Goal: Task Accomplishment & Management: Use online tool/utility

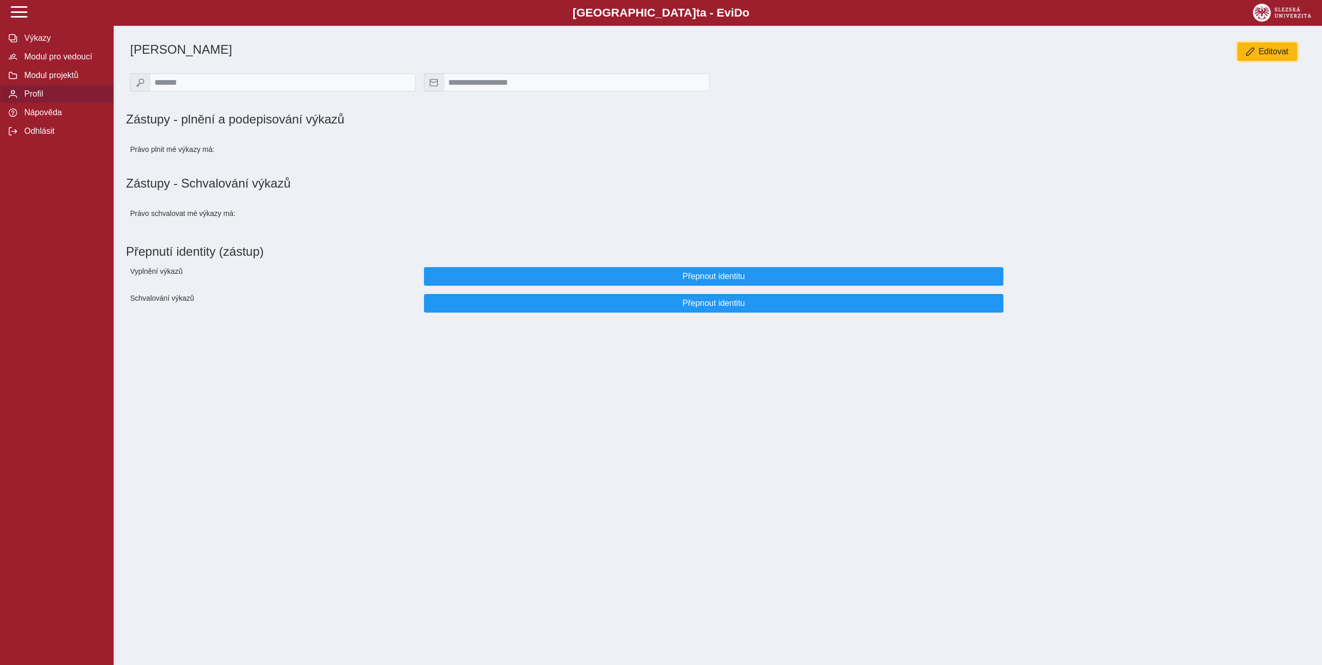
click at [1284, 54] on span "Editovat" at bounding box center [1274, 51] width 30 height 9
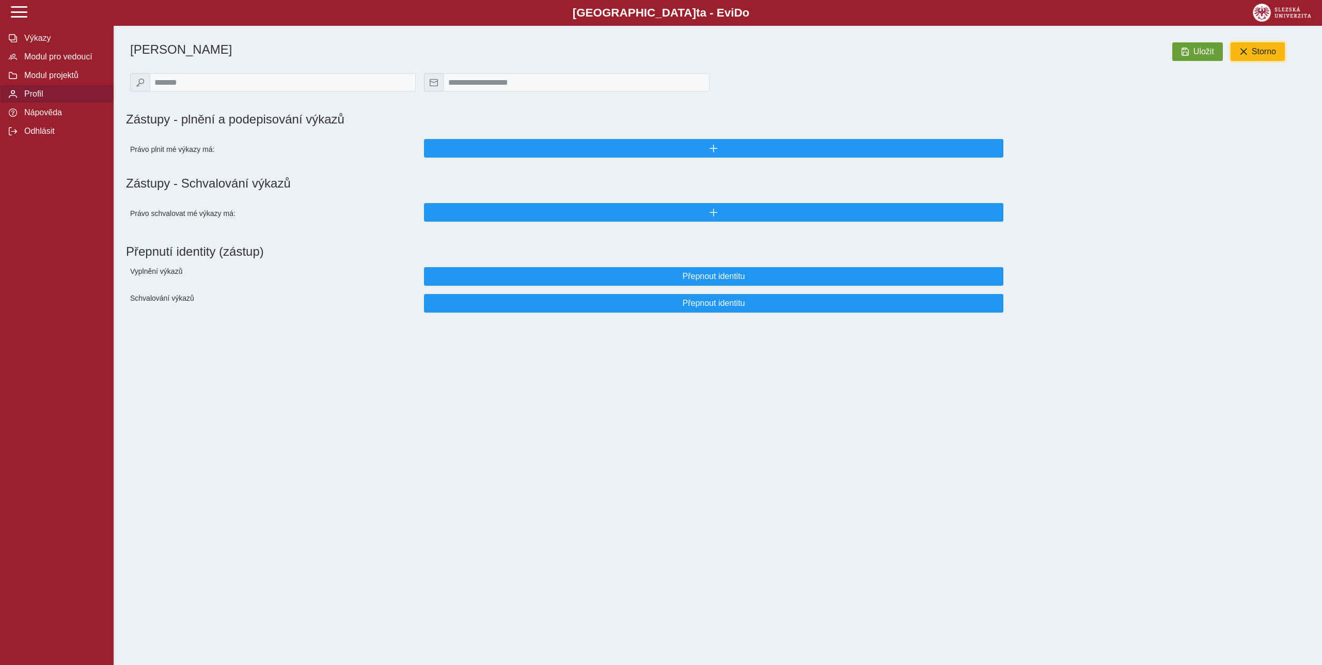
click at [1266, 55] on span "Storno" at bounding box center [1264, 51] width 24 height 9
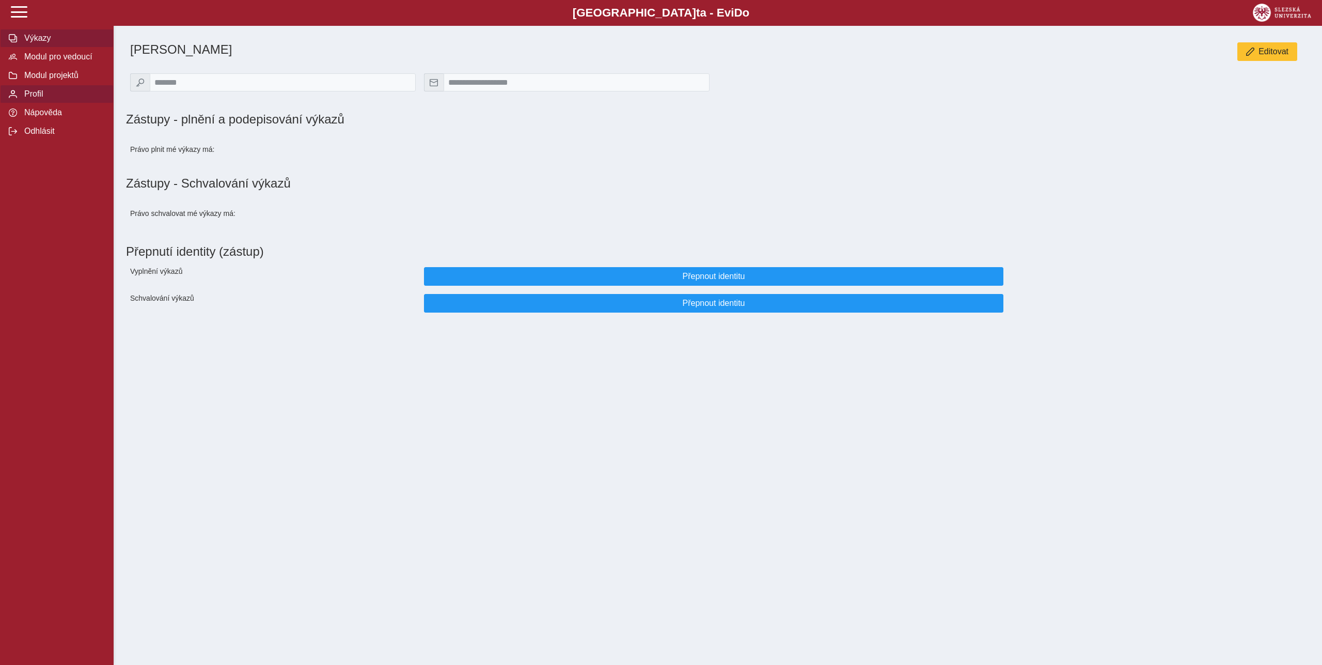
click at [33, 43] on span "Výkazy" at bounding box center [63, 38] width 84 height 9
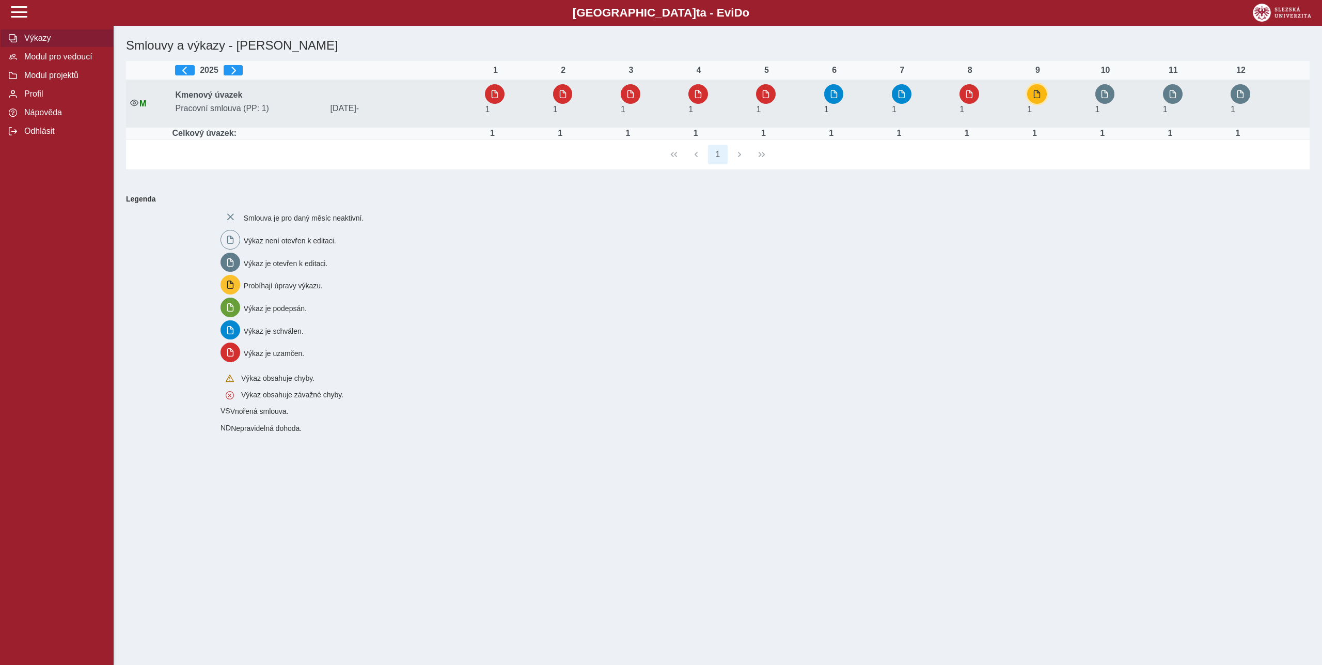
click at [1040, 96] on span "button" at bounding box center [1037, 94] width 8 height 8
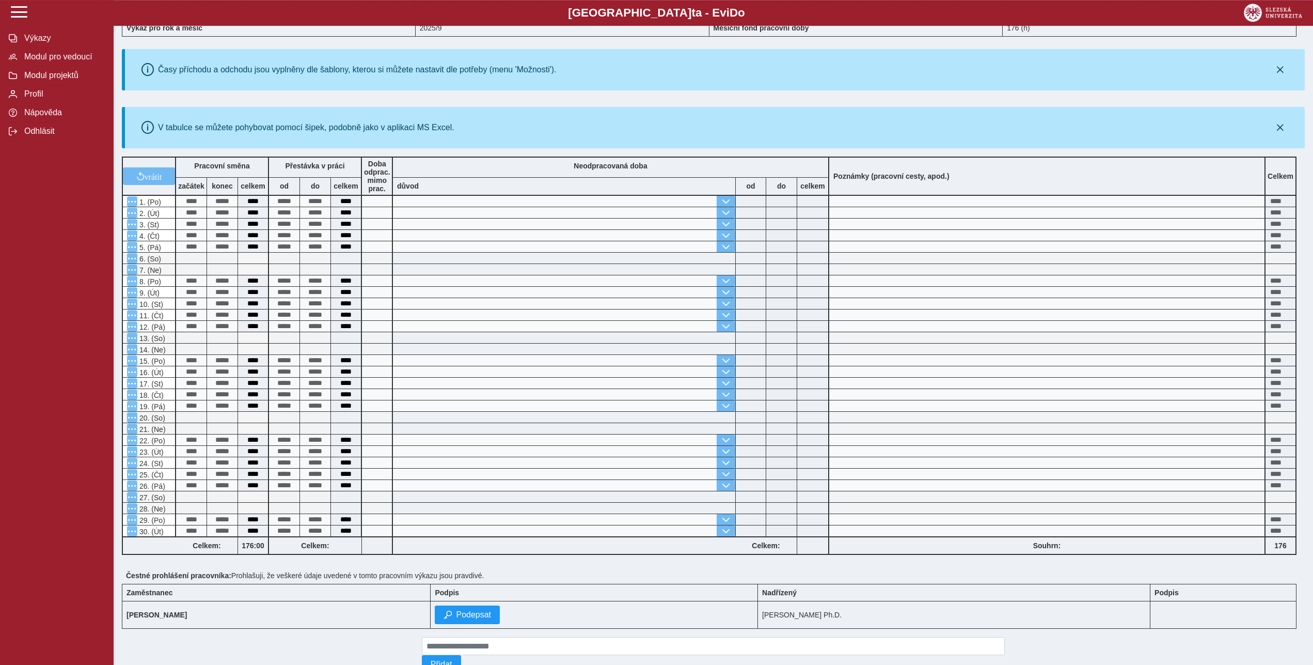
scroll to position [128, 0]
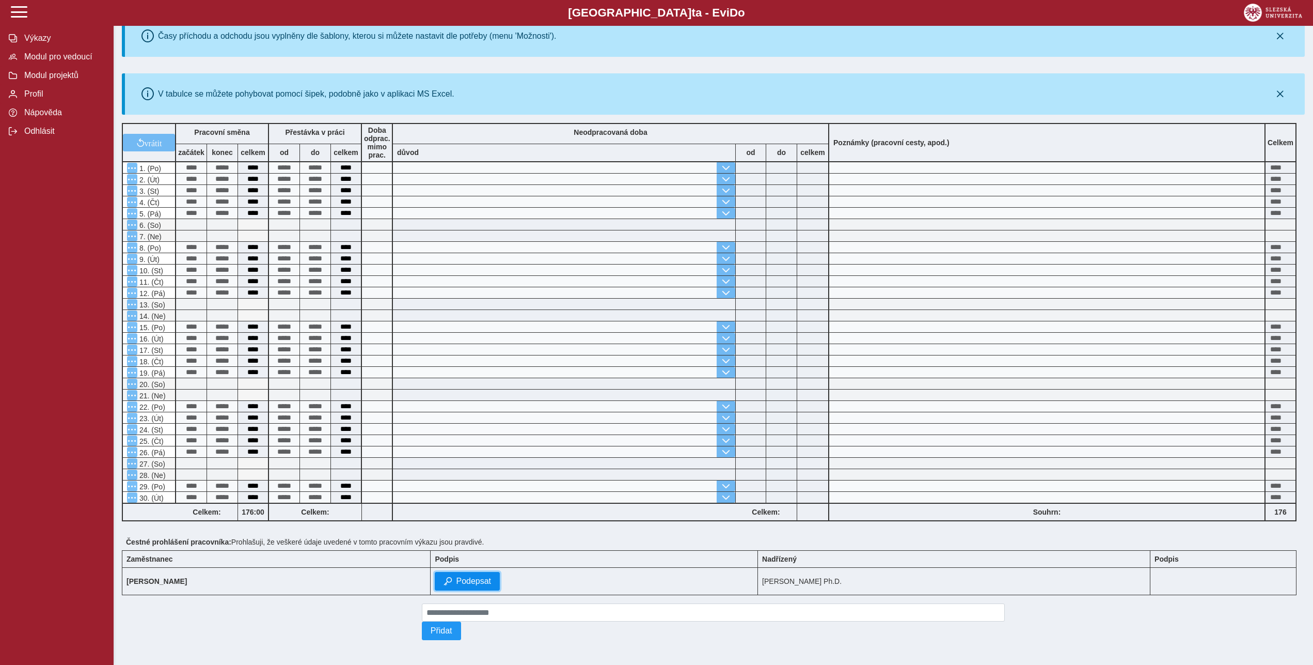
click at [466, 576] on span "Podepsat" at bounding box center [473, 580] width 35 height 9
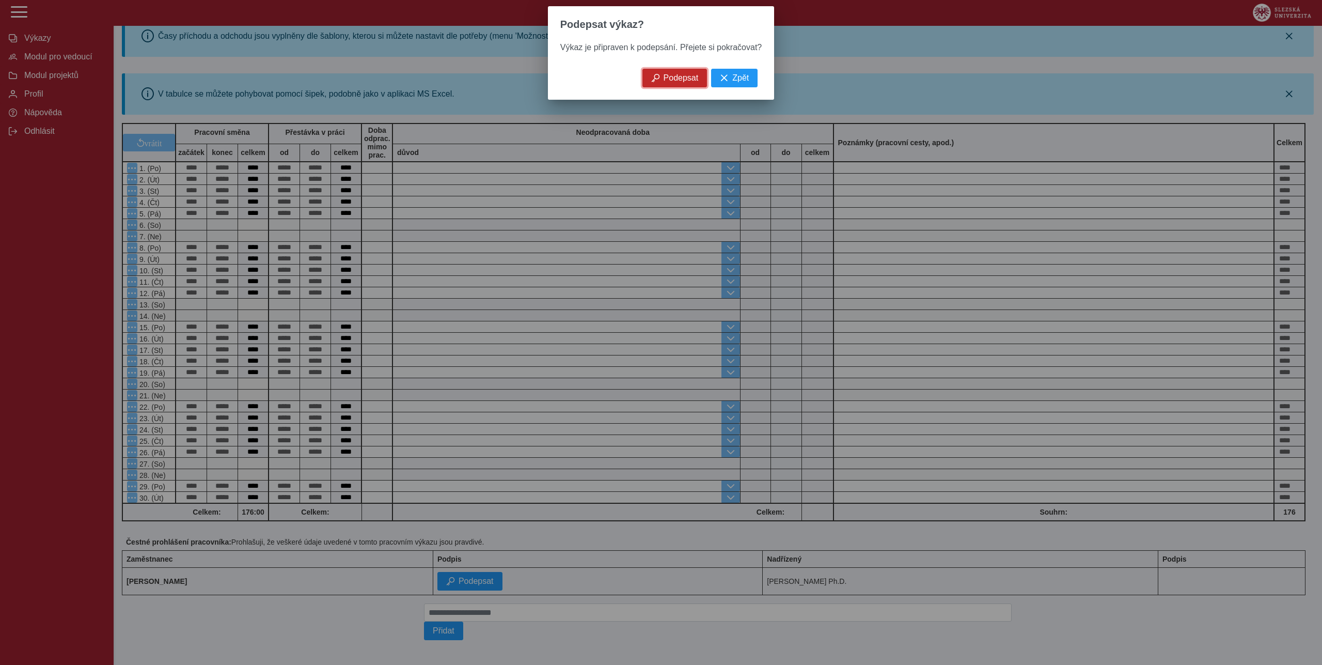
click at [669, 80] on span "Podepsat" at bounding box center [681, 77] width 35 height 9
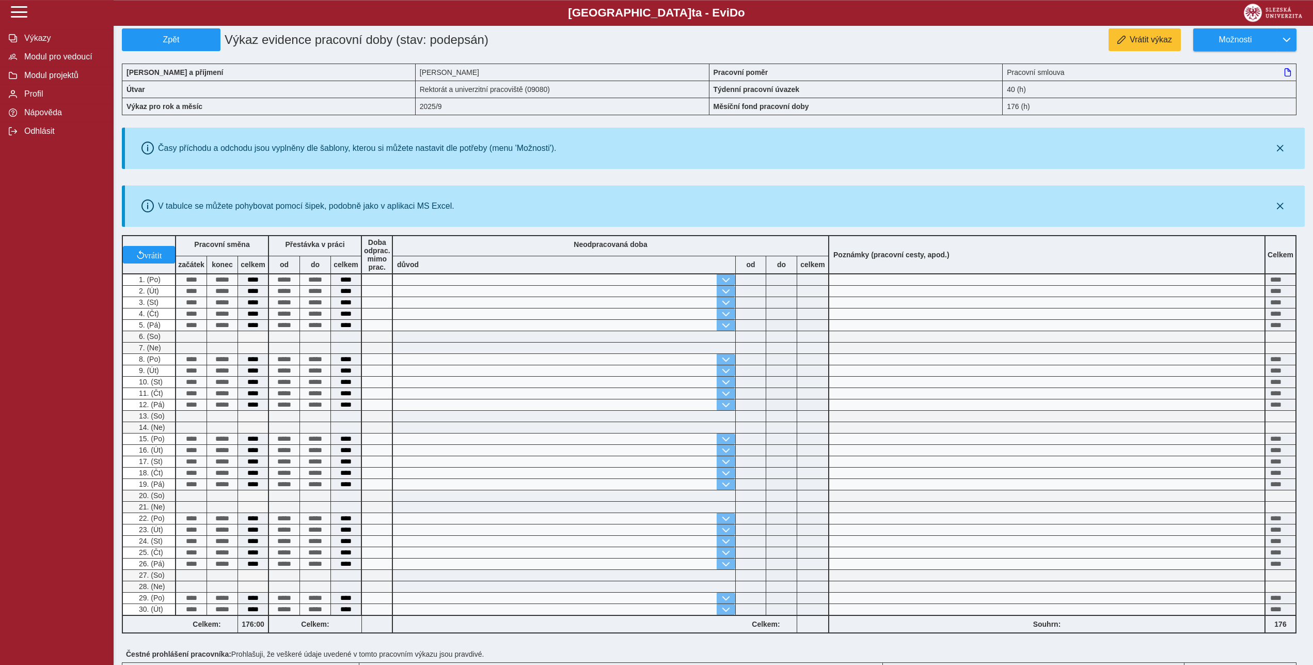
scroll to position [0, 0]
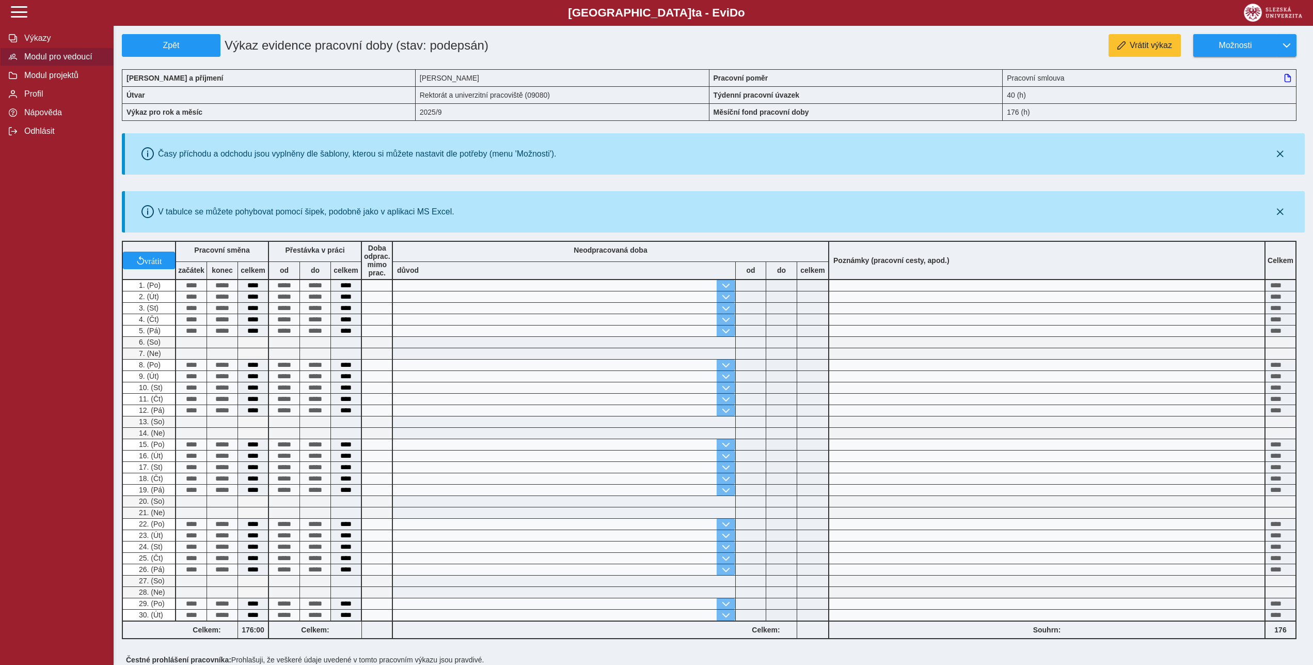
click at [62, 61] on span "Modul pro vedoucí" at bounding box center [63, 56] width 84 height 9
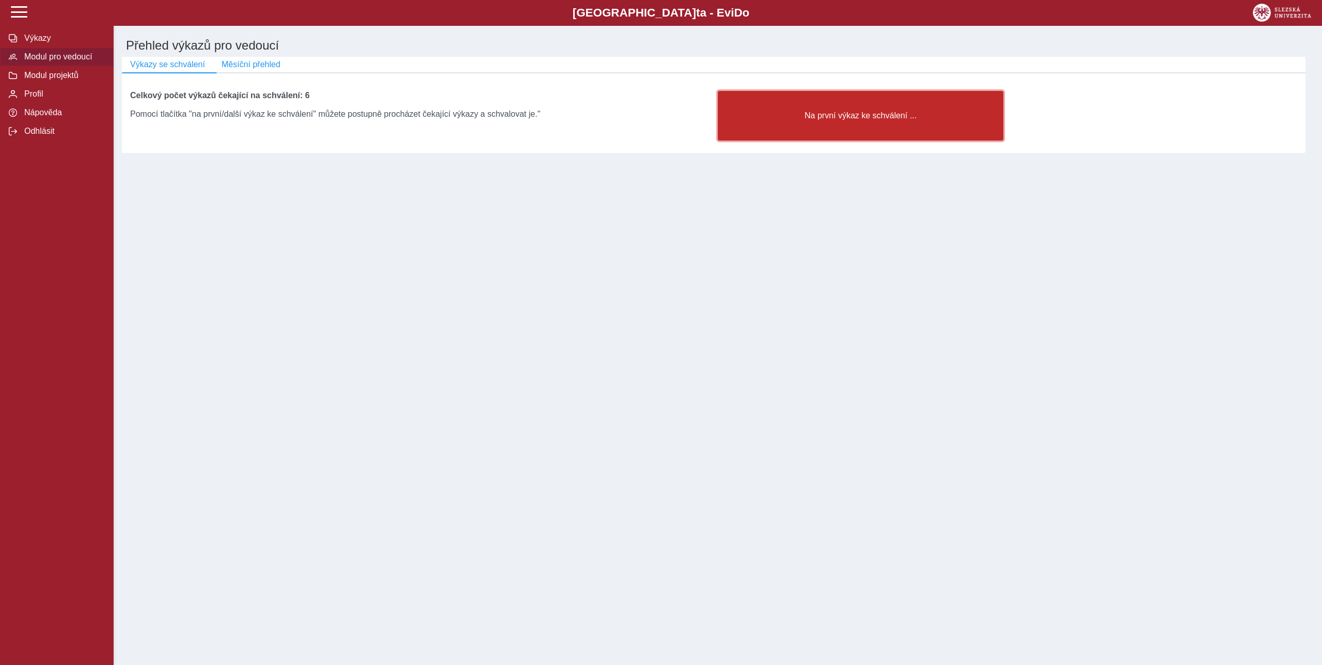
click at [814, 120] on span "Na první výkaz ke schválení ..." at bounding box center [861, 115] width 268 height 9
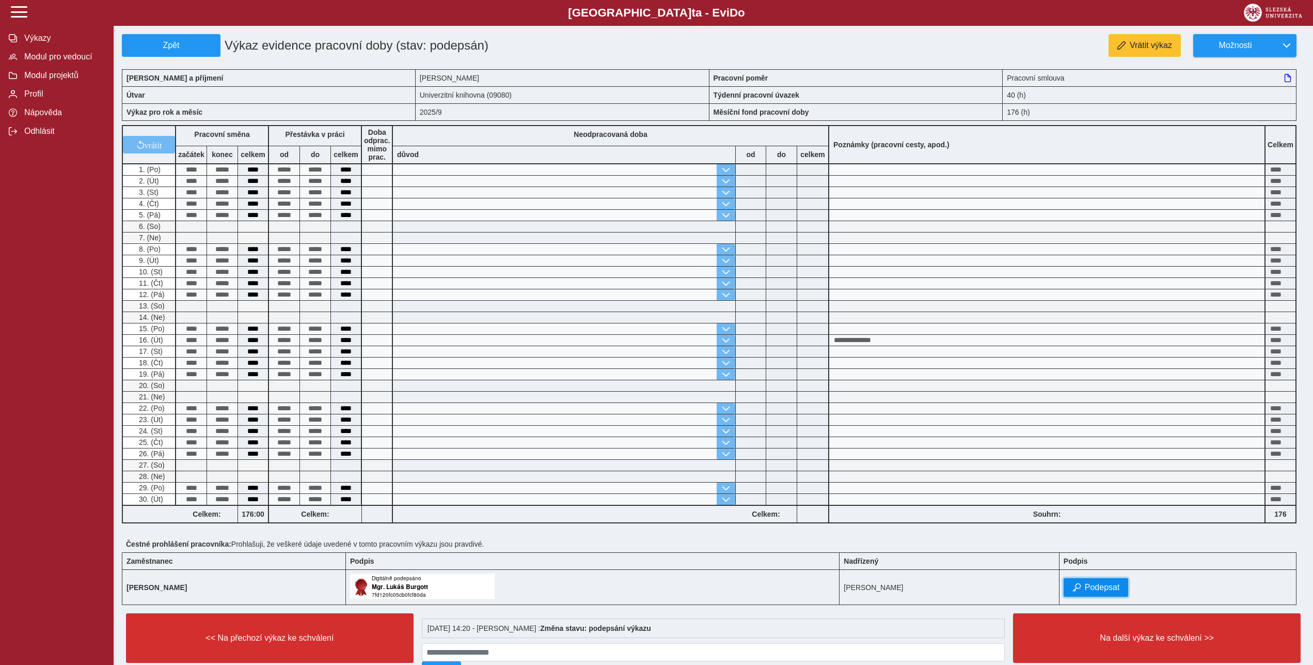
click at [1115, 588] on span "Podepsat" at bounding box center [1102, 587] width 35 height 9
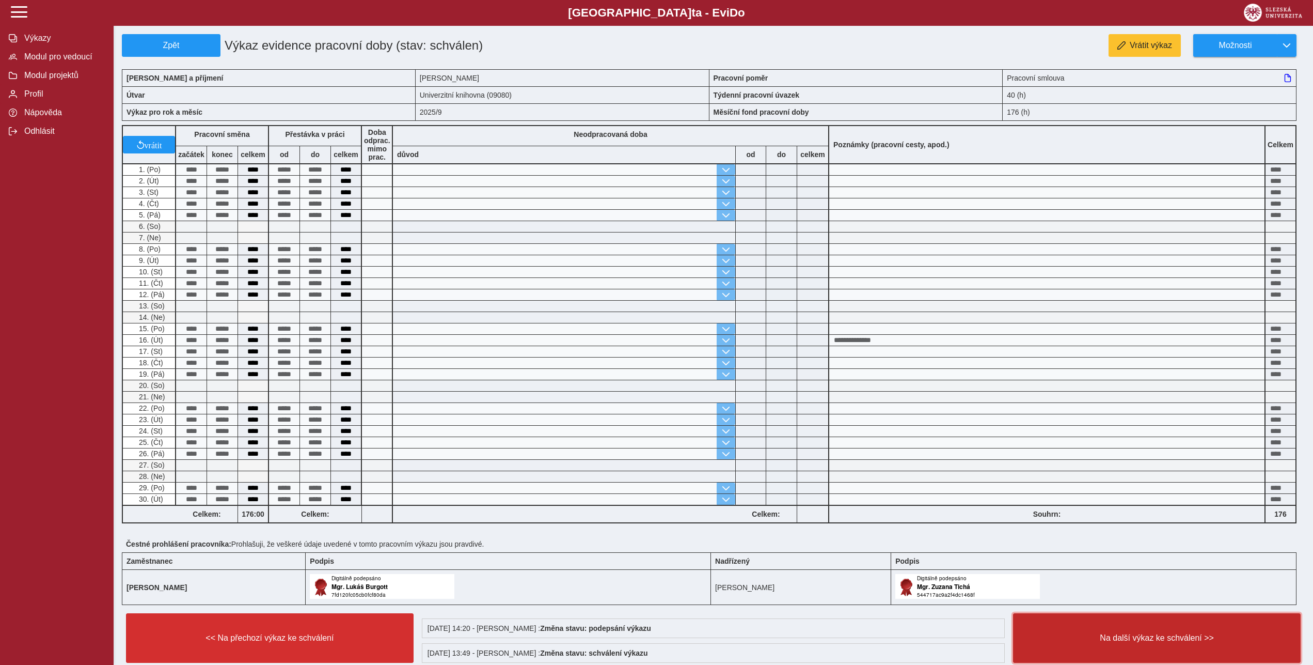
click at [1178, 643] on span "Na další výkaz ke schválení >>" at bounding box center [1157, 637] width 270 height 9
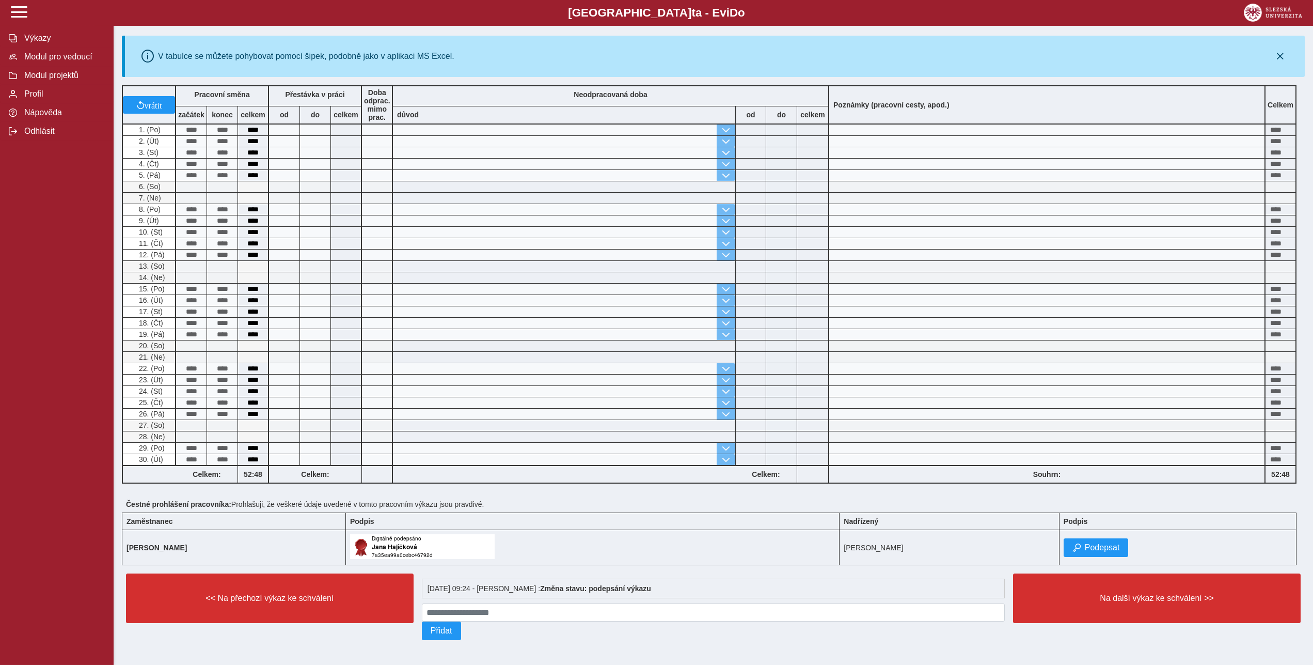
scroll to position [158, 0]
click at [1097, 551] on span "Podepsat" at bounding box center [1102, 547] width 35 height 9
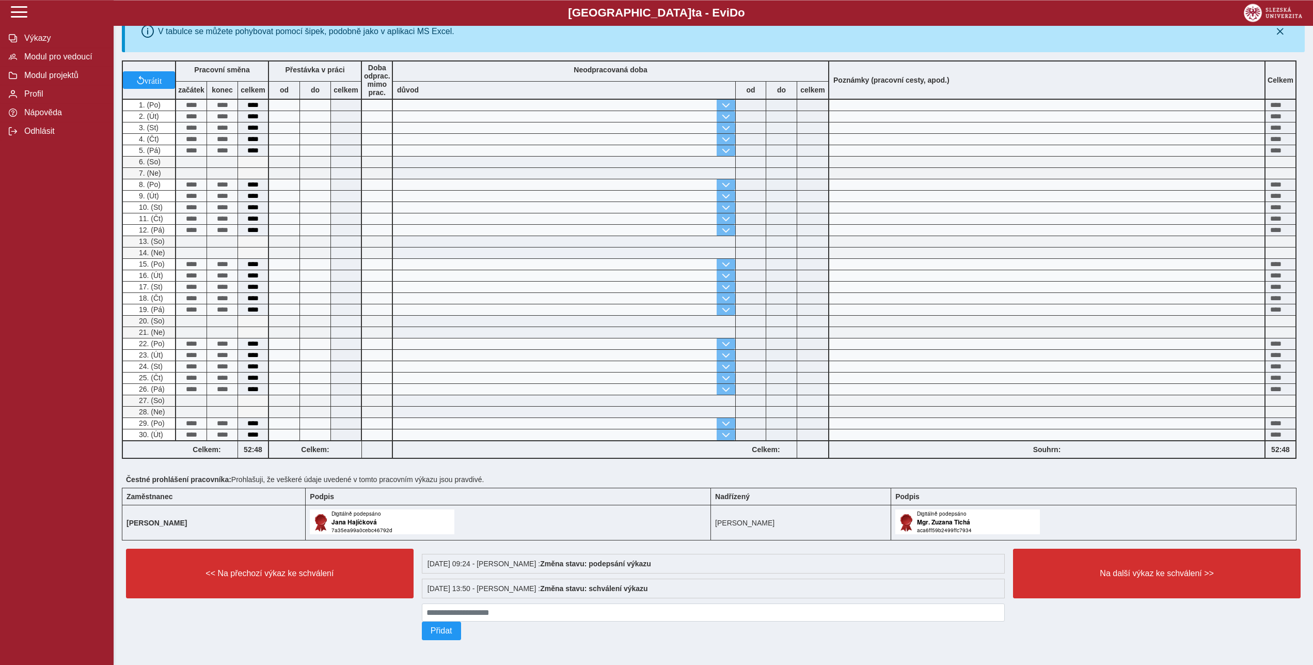
scroll to position [191, 0]
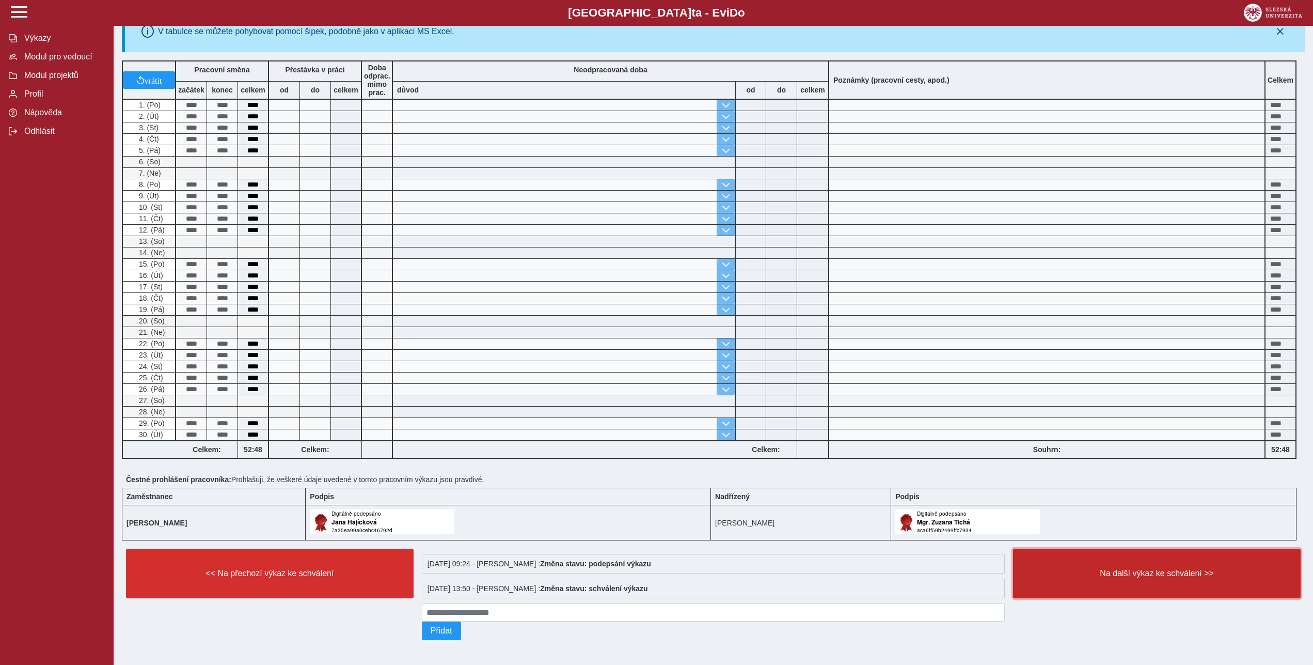
click at [1162, 569] on span "Na další výkaz ke schválení >>" at bounding box center [1157, 573] width 270 height 9
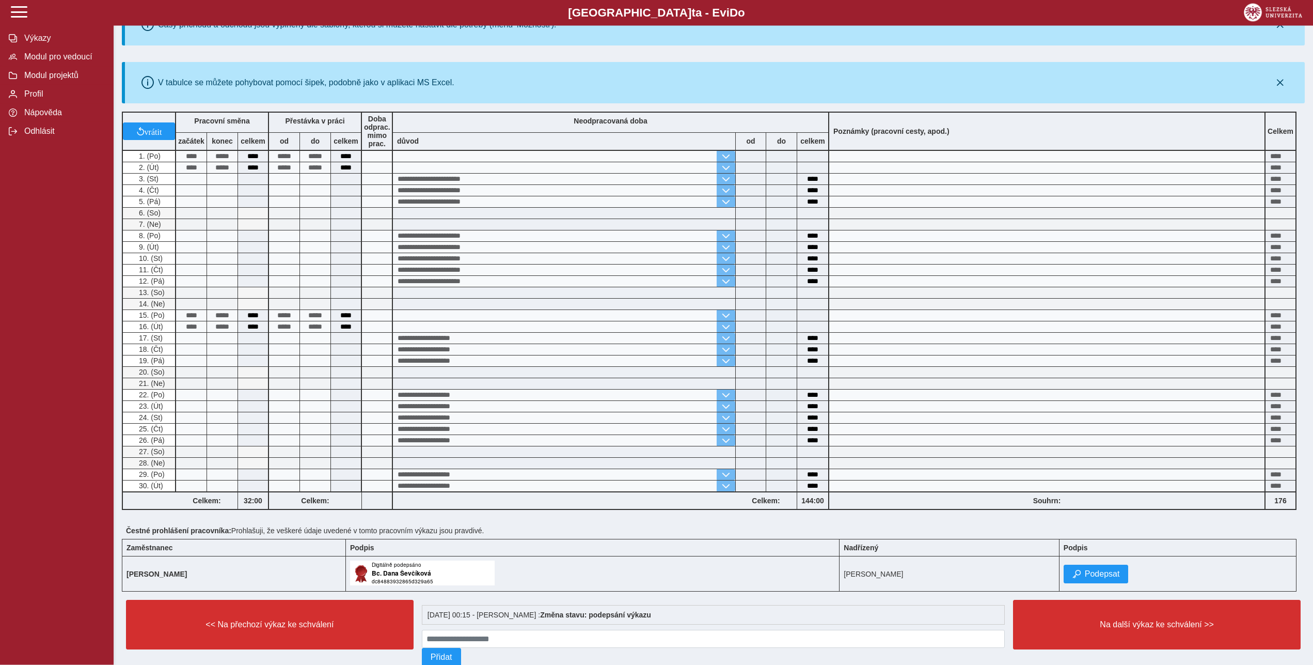
scroll to position [158, 0]
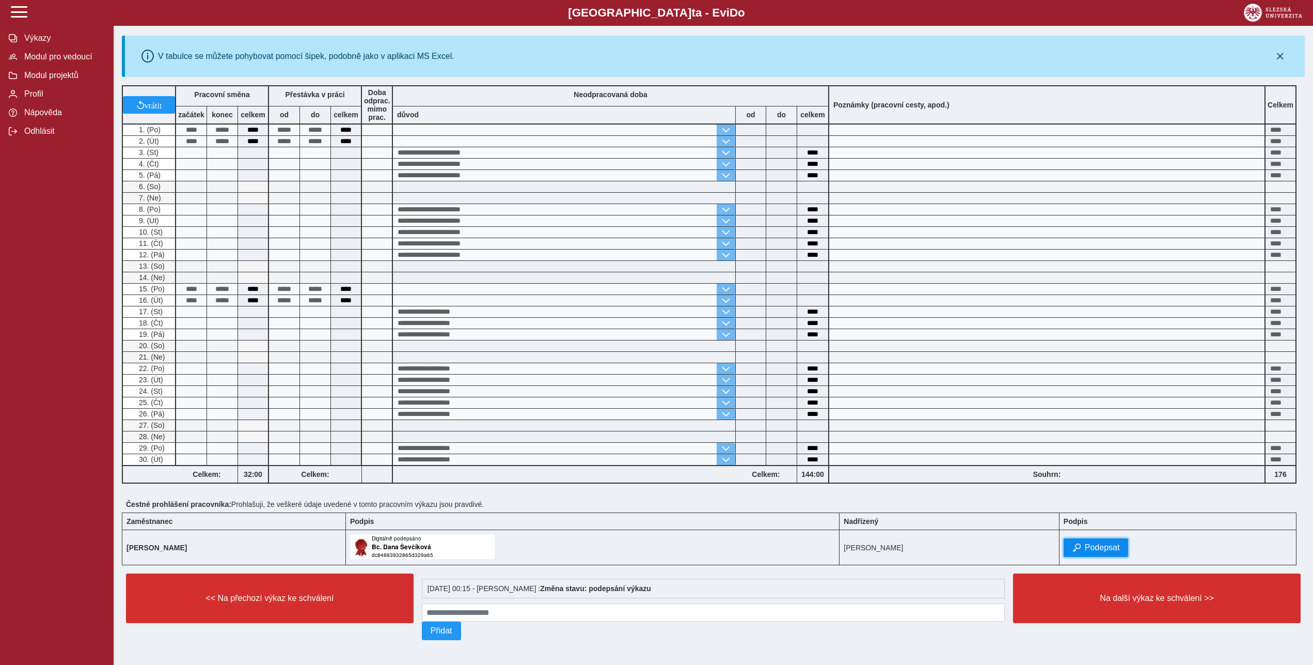
click at [1101, 550] on span "Podepsat" at bounding box center [1102, 547] width 35 height 9
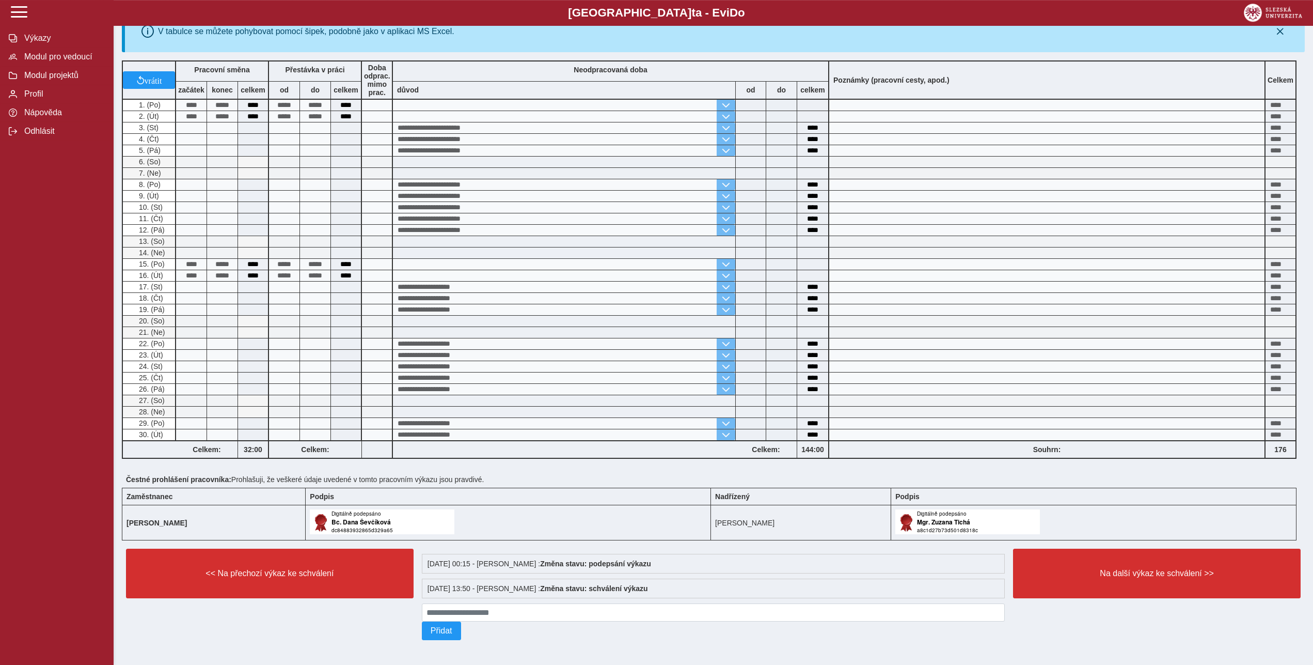
scroll to position [191, 0]
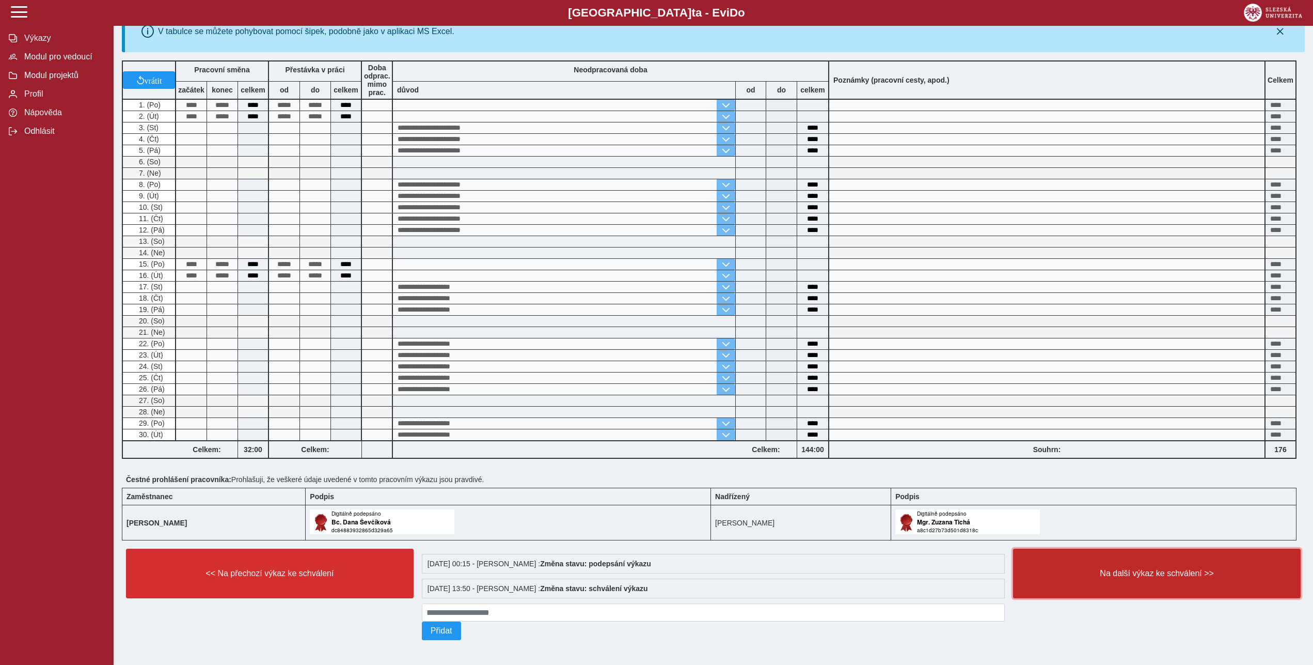
click at [1164, 570] on span "Na další výkaz ke schválení >>" at bounding box center [1157, 573] width 270 height 9
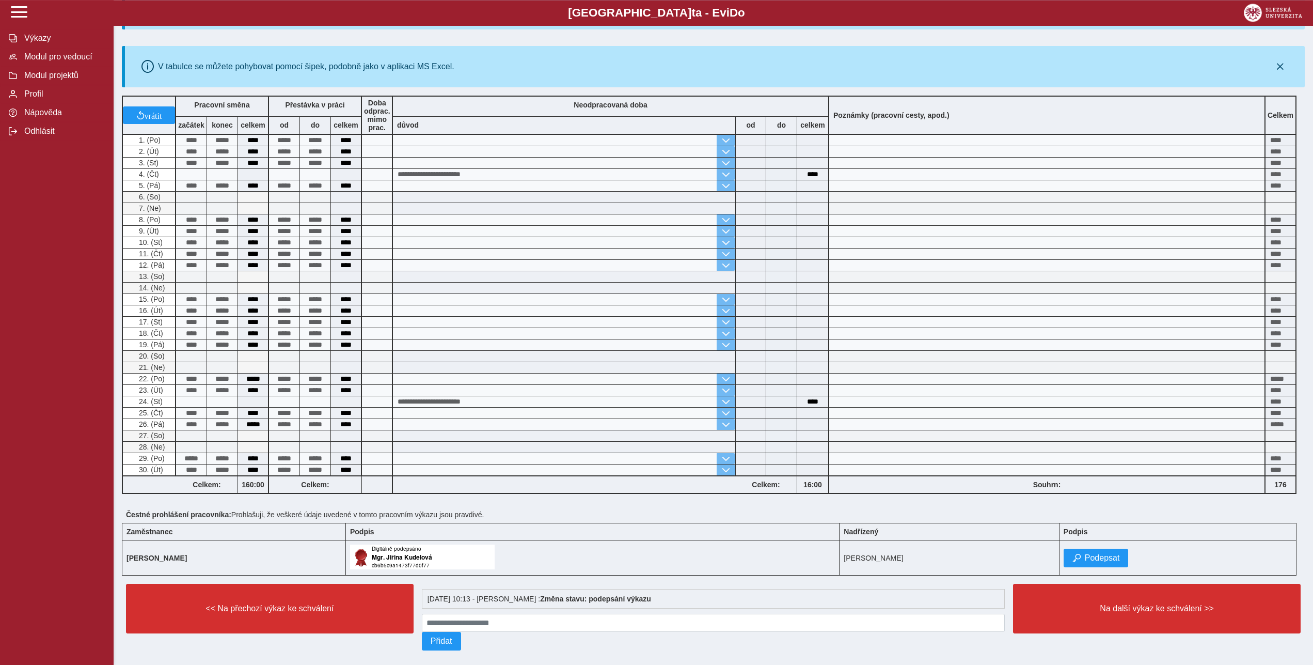
scroll to position [165, 0]
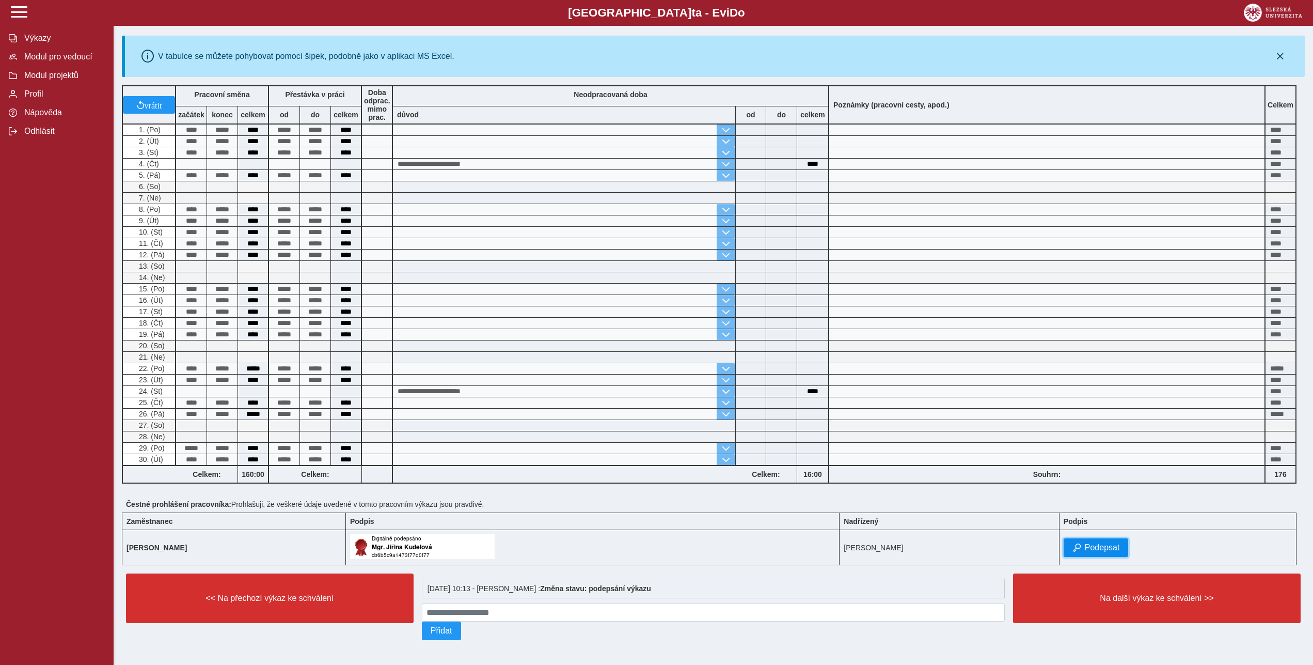
click at [1119, 543] on span "Podepsat" at bounding box center [1102, 547] width 35 height 9
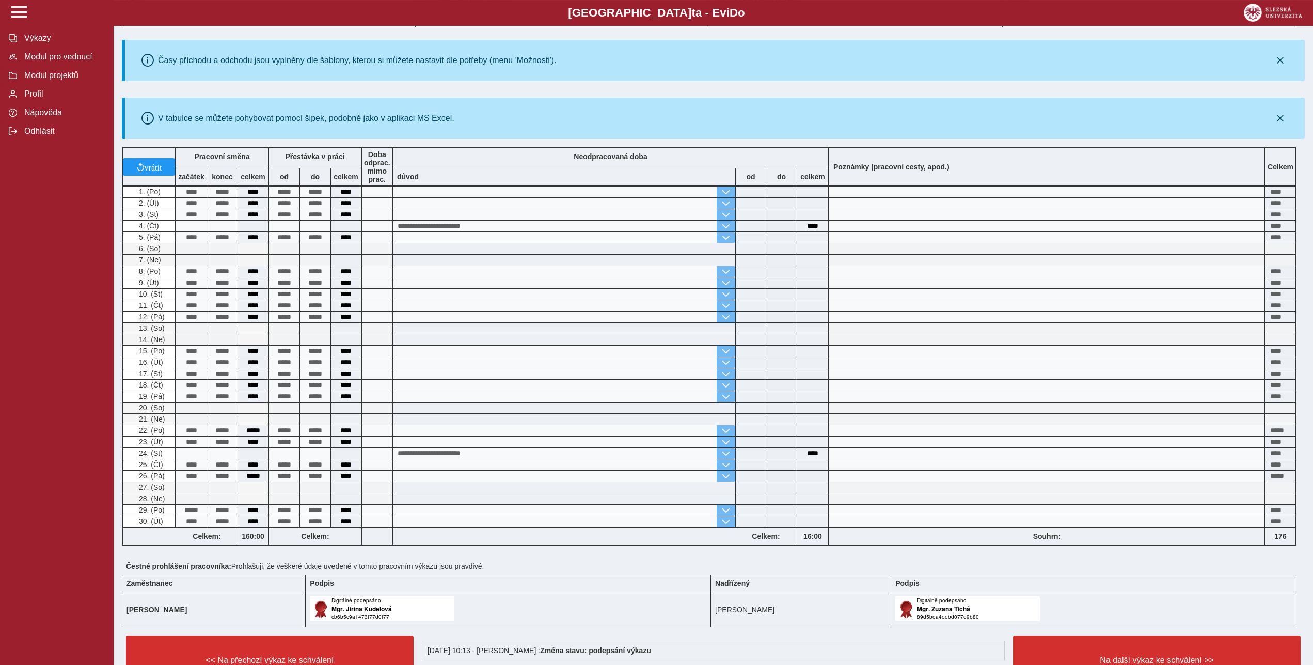
scroll to position [191, 0]
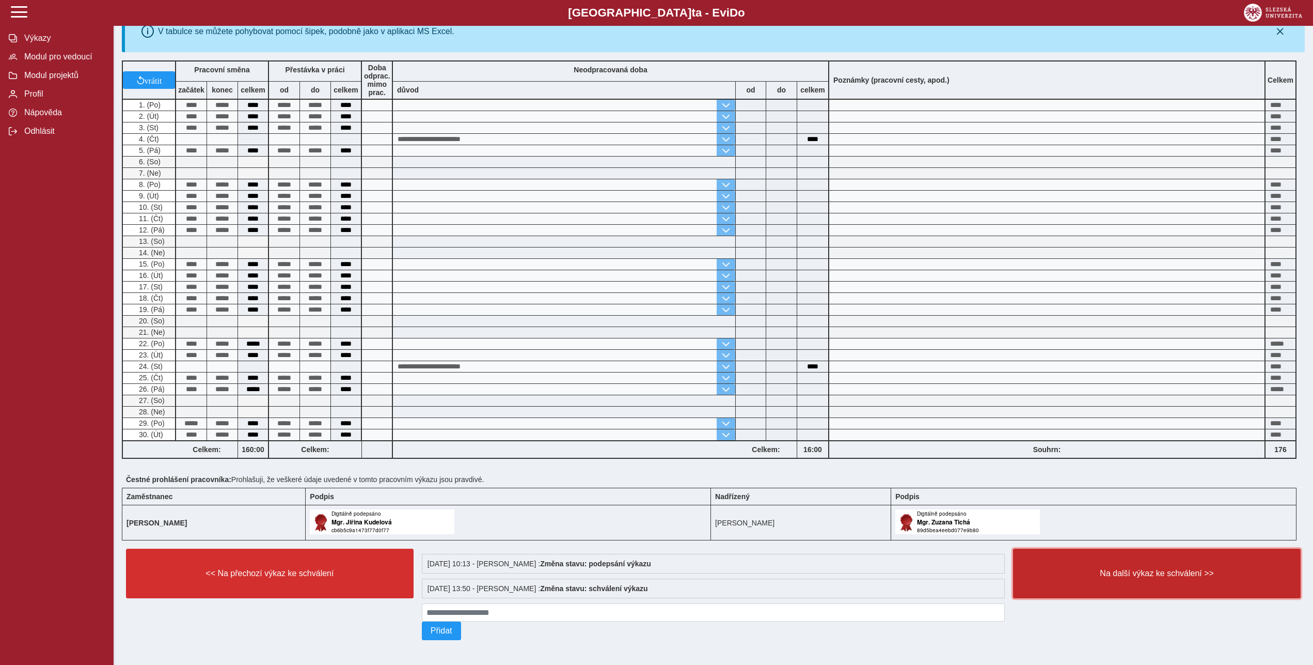
click at [1152, 569] on span "Na další výkaz ke schválení >>" at bounding box center [1157, 573] width 270 height 9
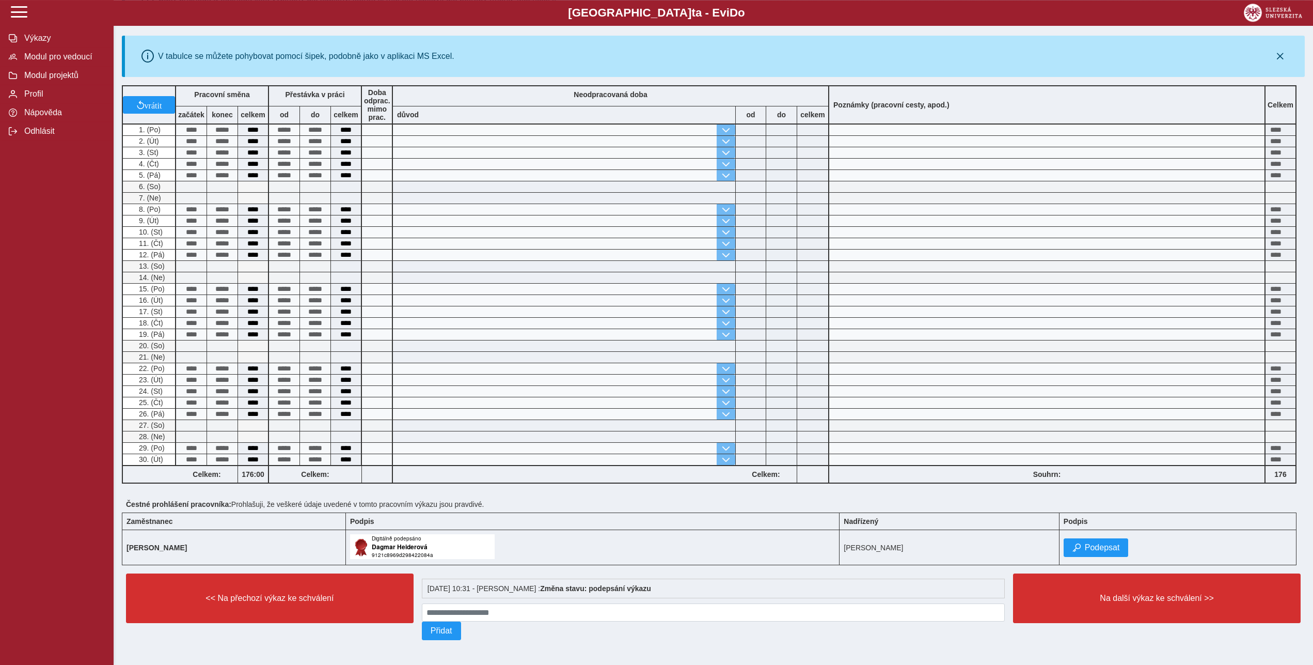
scroll to position [165, 0]
click at [1108, 543] on span "Podepsat" at bounding box center [1102, 547] width 35 height 9
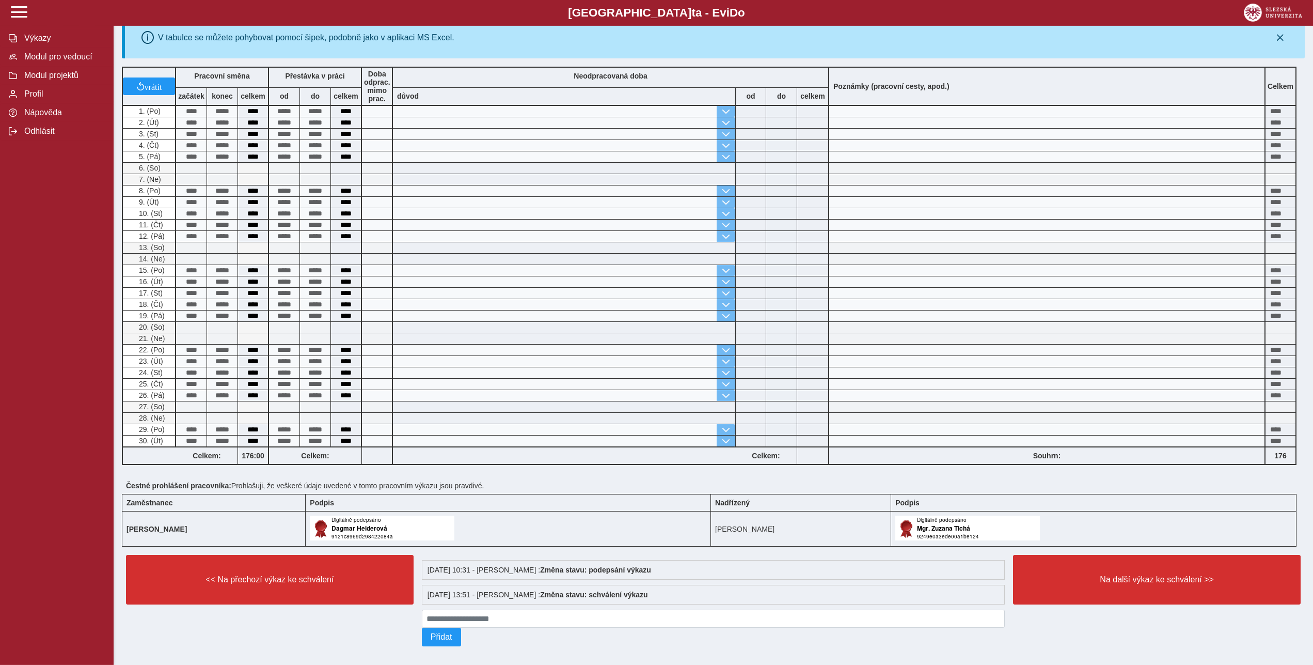
scroll to position [191, 0]
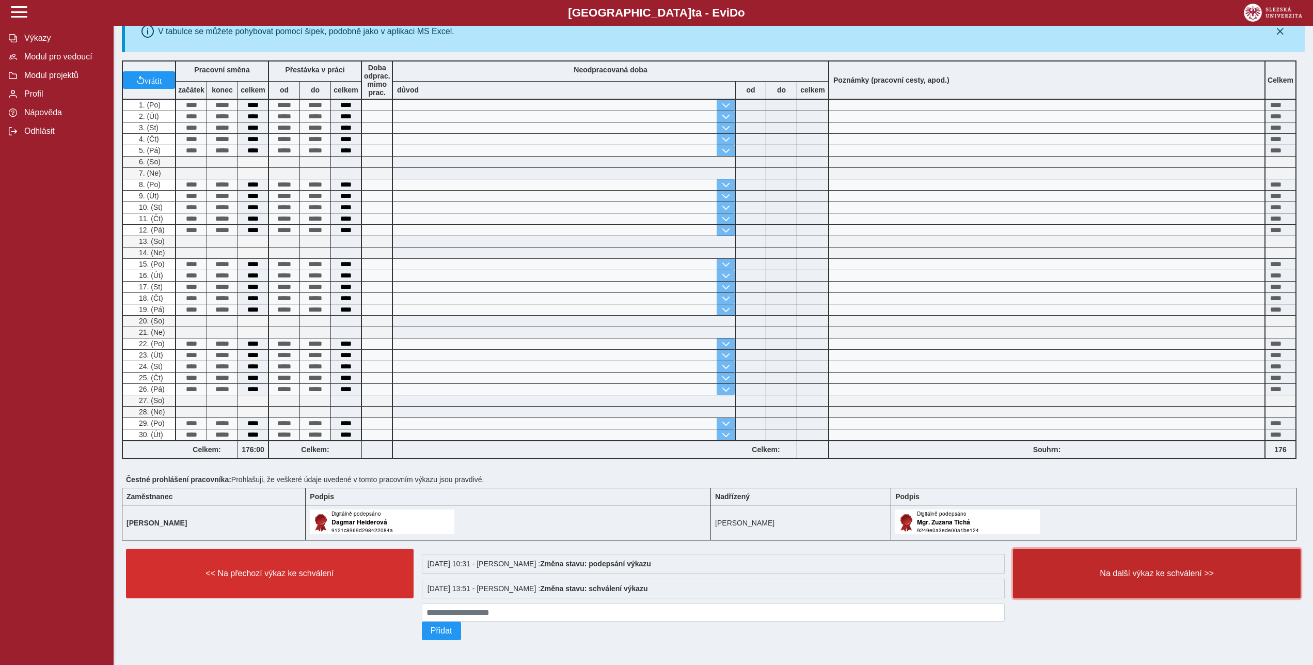
click at [1169, 569] on span "Na další výkaz ke schválení >>" at bounding box center [1157, 573] width 270 height 9
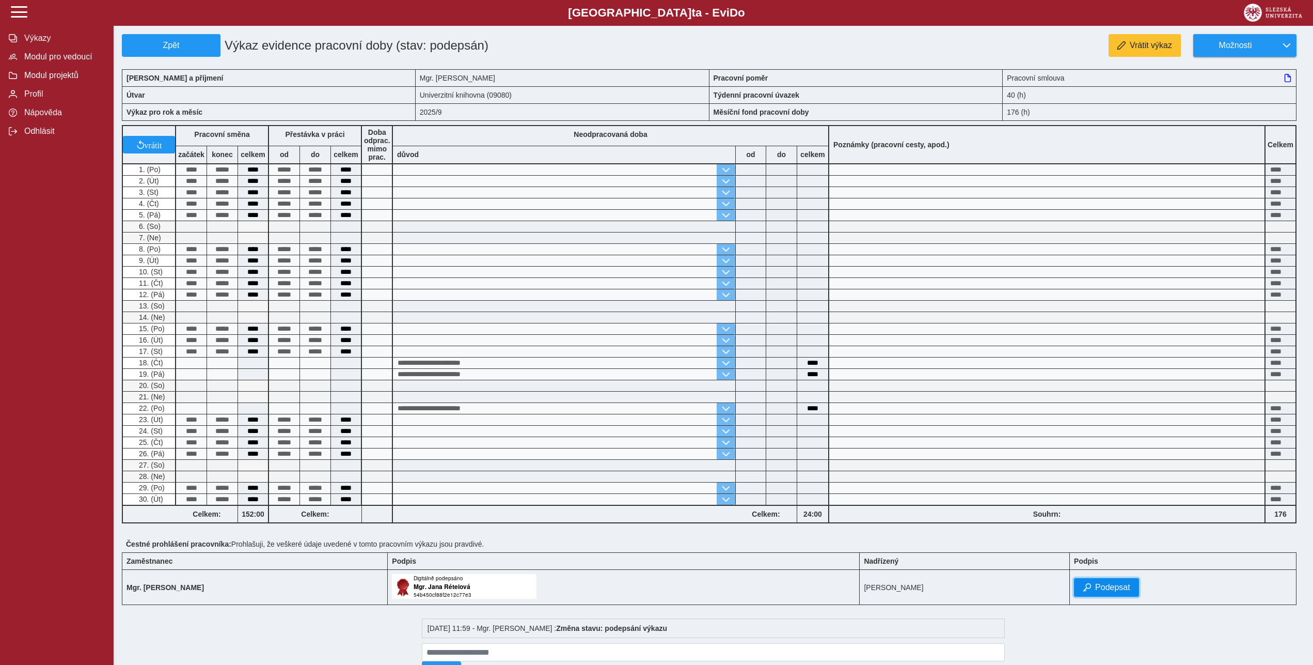
click at [1116, 590] on span "Podepsat" at bounding box center [1113, 587] width 35 height 9
